Goal: Information Seeking & Learning: Learn about a topic

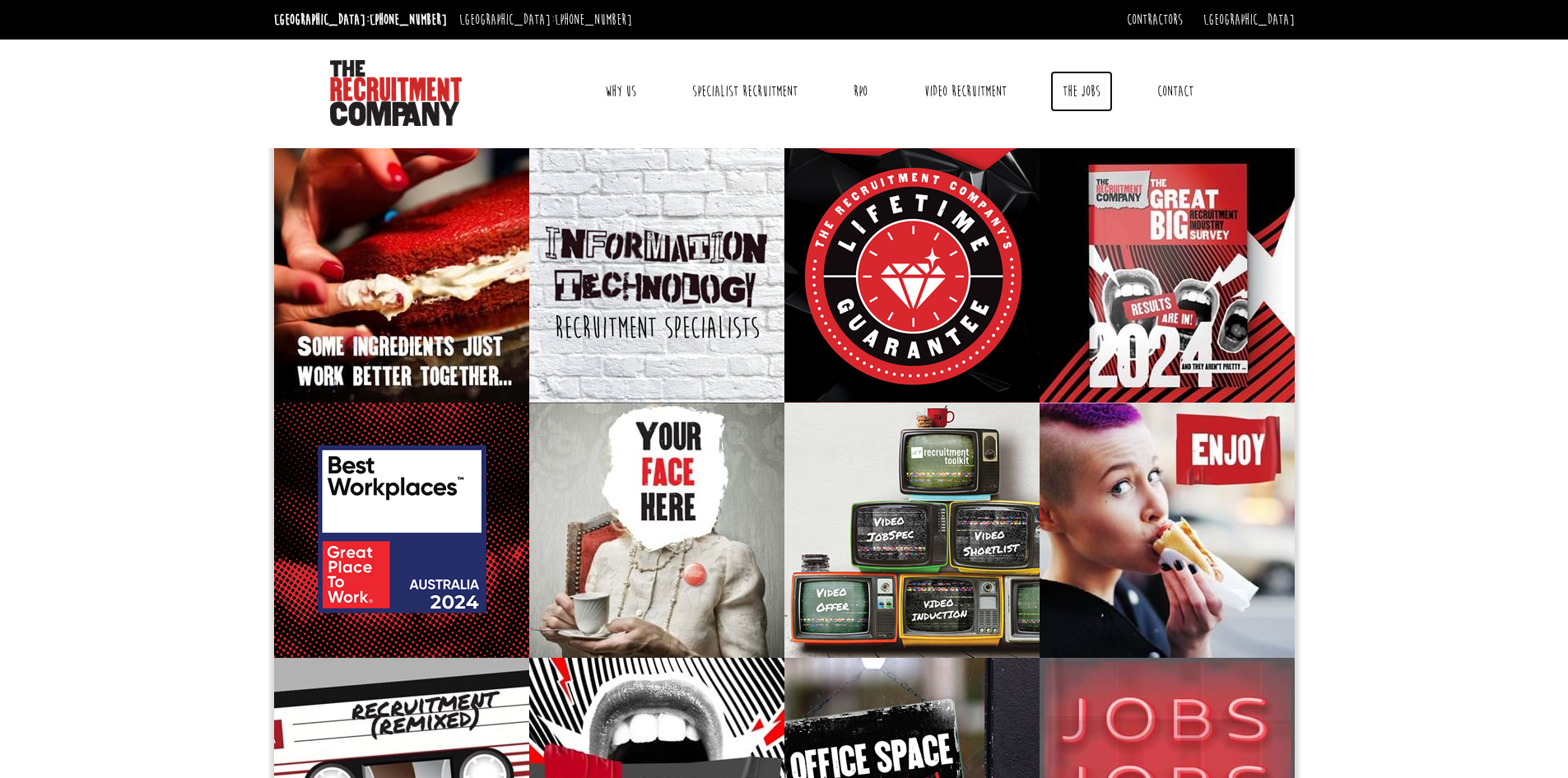
click at [1083, 97] on link "The Jobs" at bounding box center [1080, 91] width 62 height 41
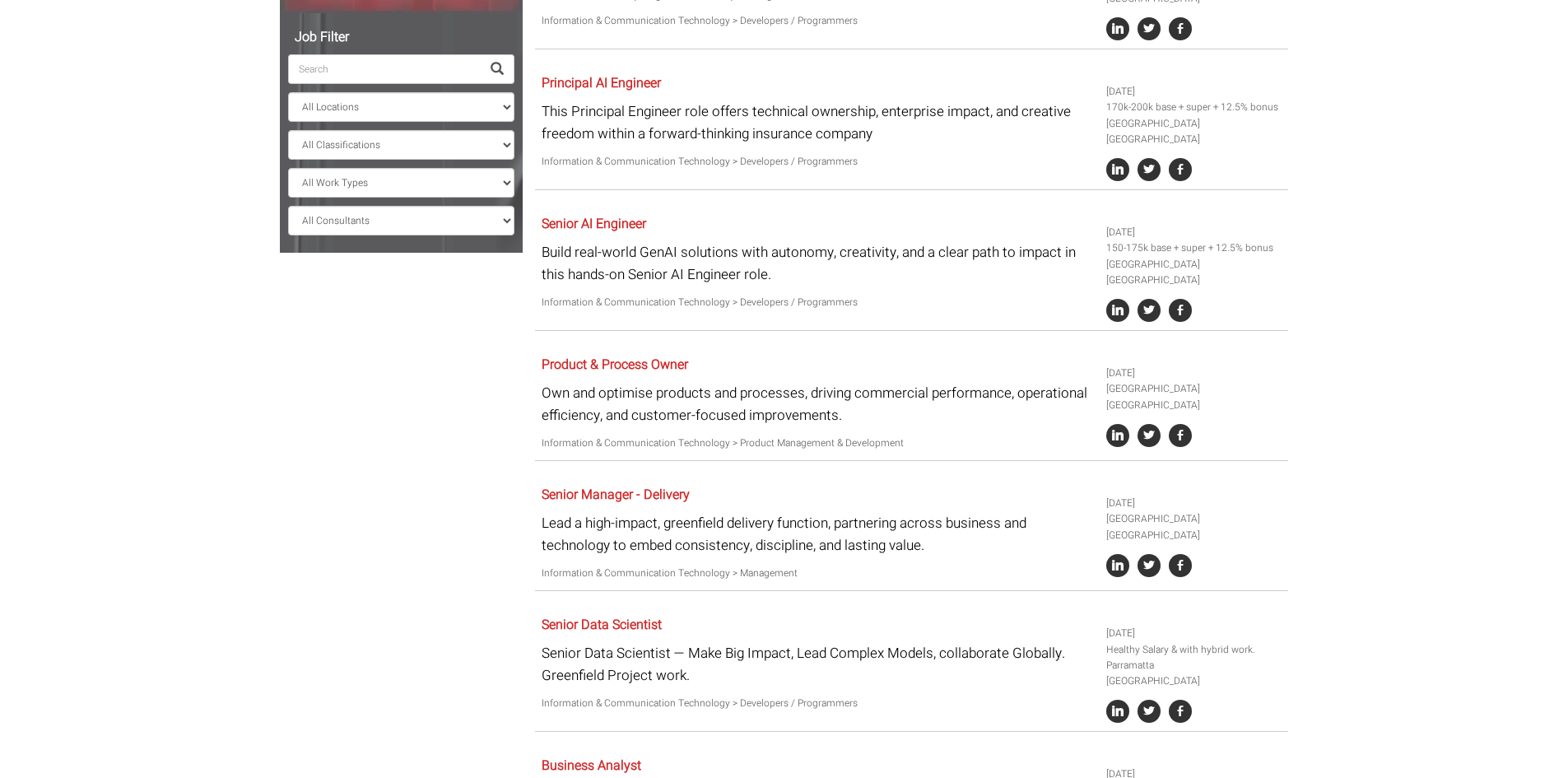
scroll to position [412, 0]
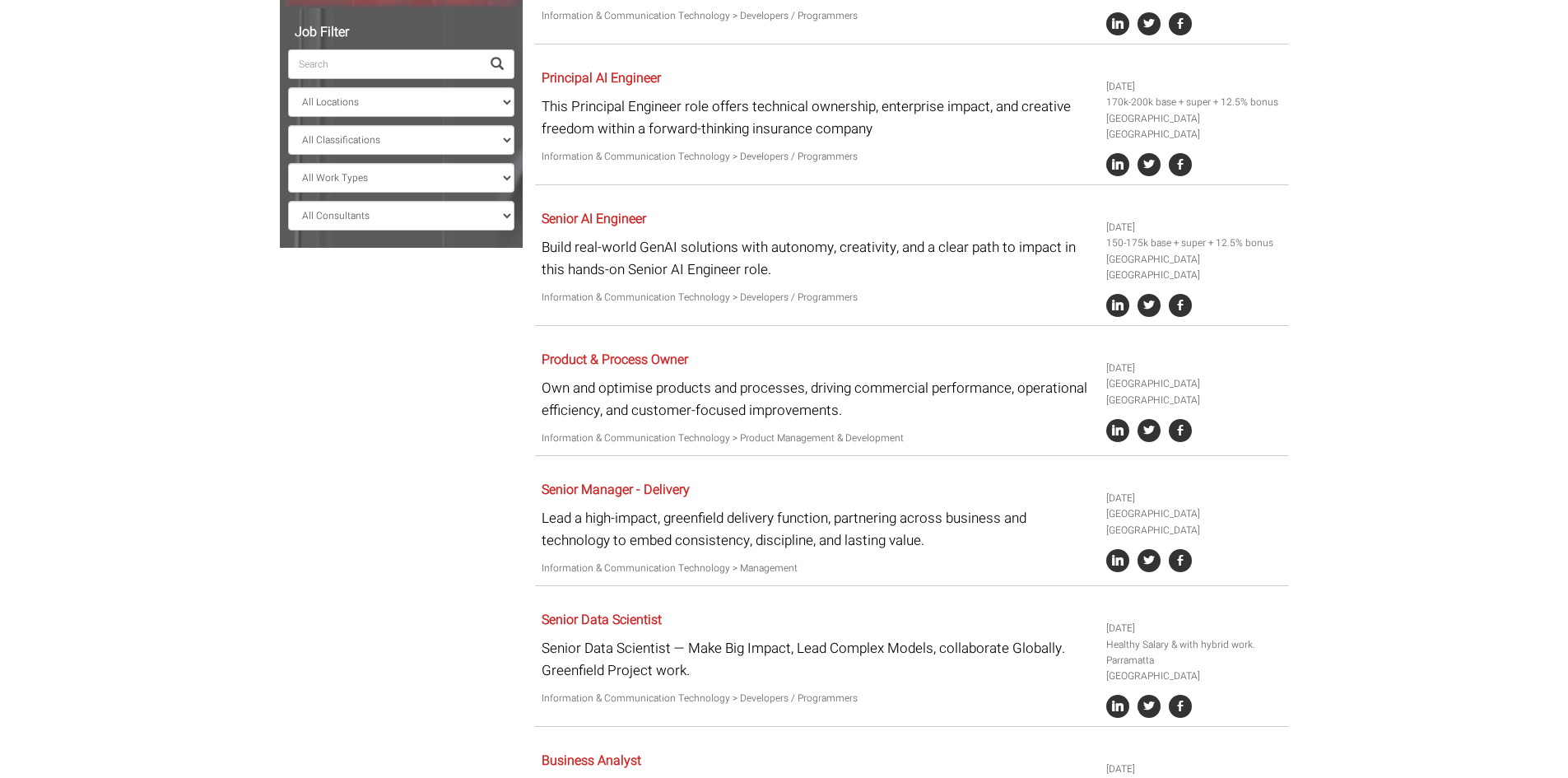
click at [355, 59] on input "search" at bounding box center [384, 64] width 193 height 30
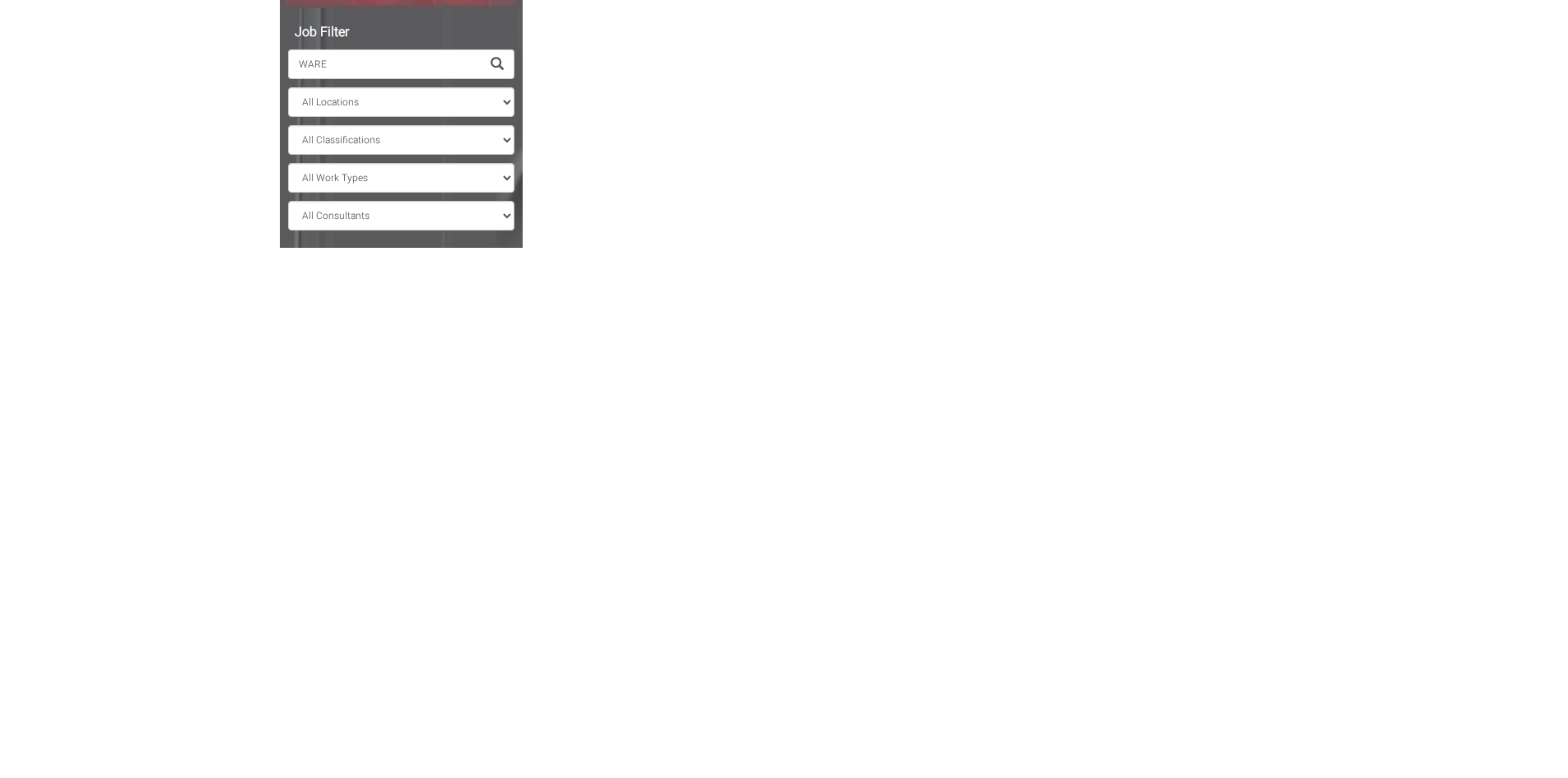
scroll to position [3, 0]
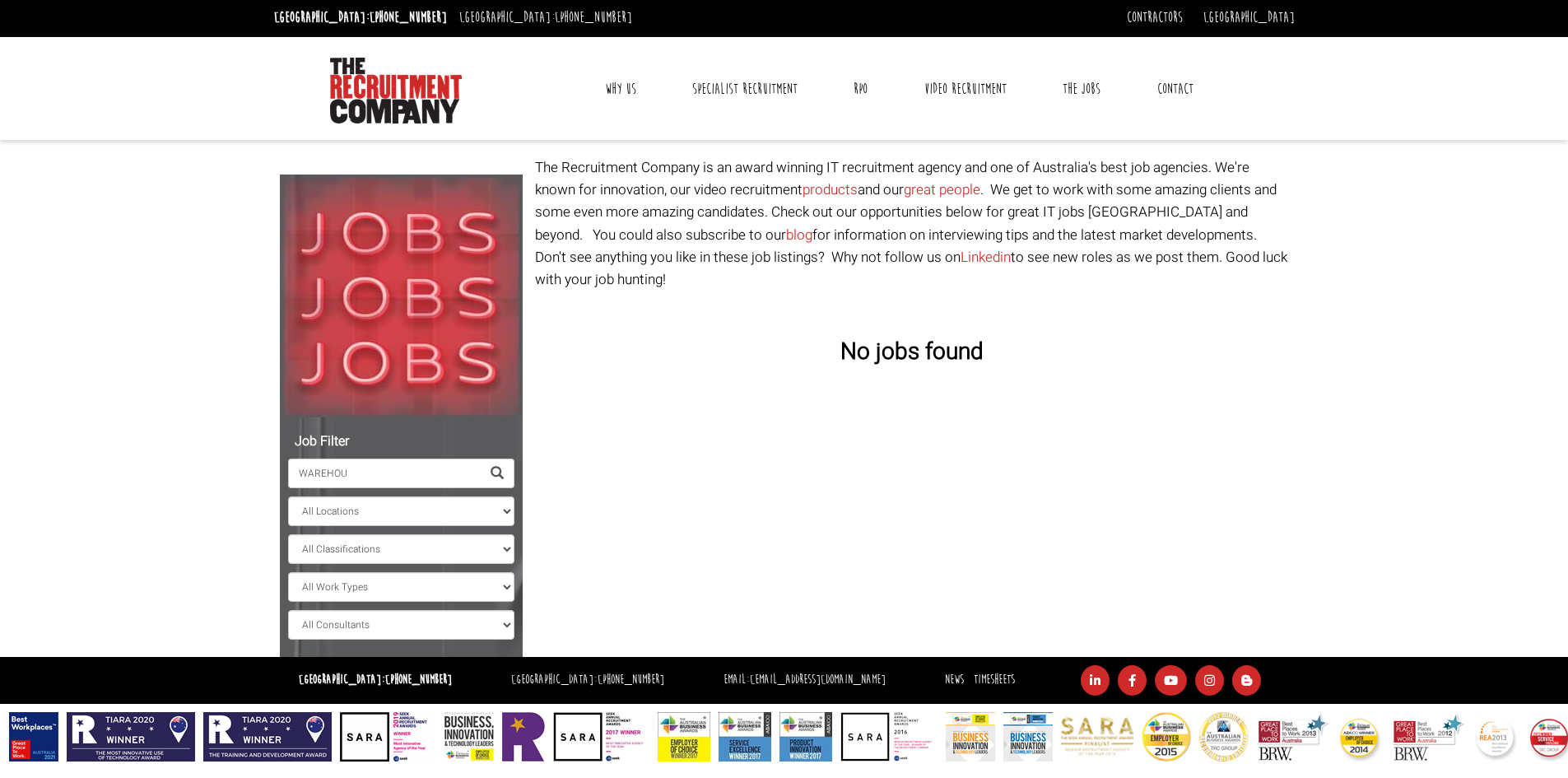
type input "WAREHOUD"
